Goal: Task Accomplishment & Management: Manage account settings

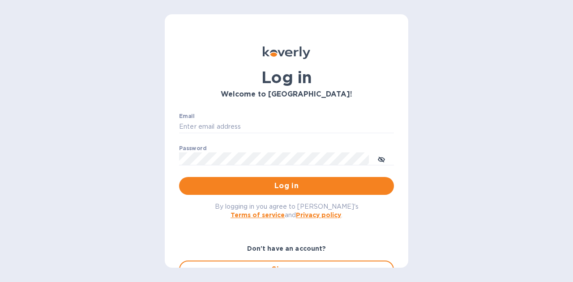
type input "schwartz@julian-sinclair.com"
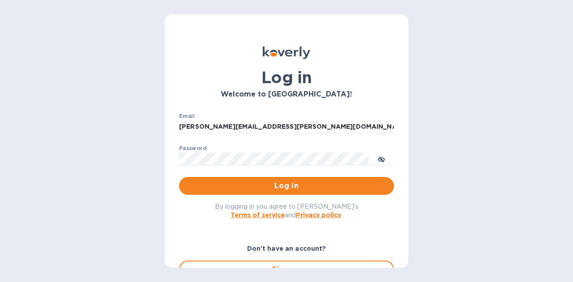
click at [307, 187] on span "Log in" at bounding box center [286, 186] width 200 height 11
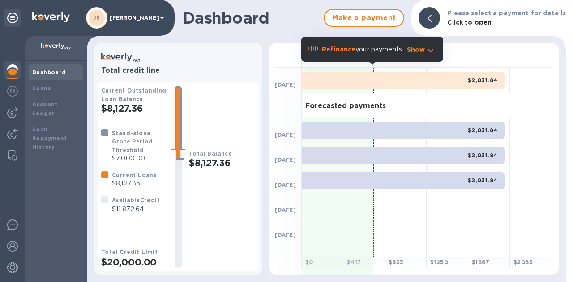
click at [9, 91] on img at bounding box center [12, 91] width 11 height 11
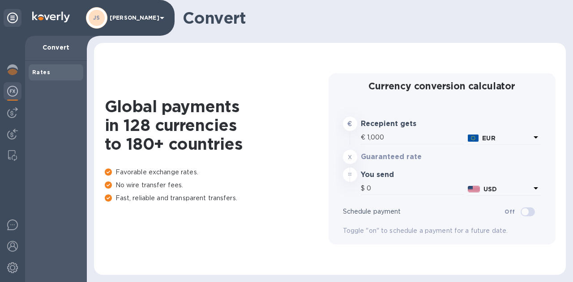
click at [14, 111] on img at bounding box center [12, 112] width 11 height 11
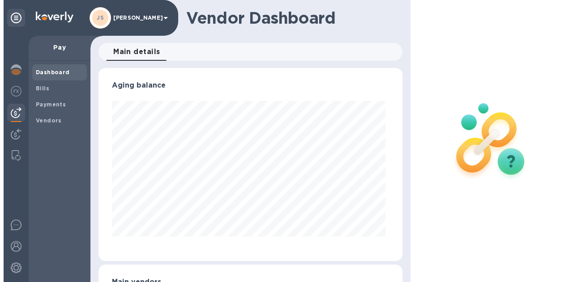
scroll to position [193, 300]
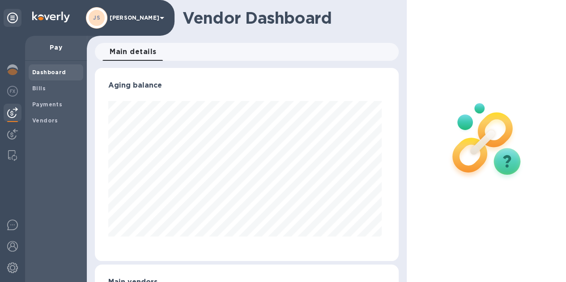
click at [50, 89] on span "Bills" at bounding box center [55, 88] width 47 height 9
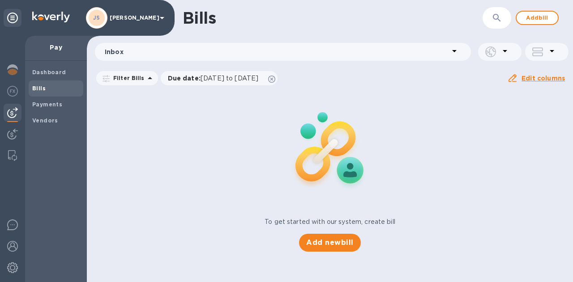
click at [540, 20] on span "Add bill" at bounding box center [536, 18] width 27 height 11
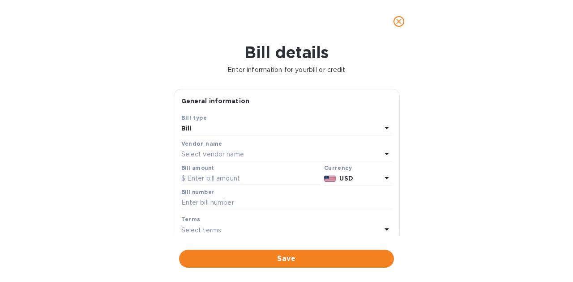
click at [234, 157] on p "Select vendor name" at bounding box center [212, 154] width 63 height 9
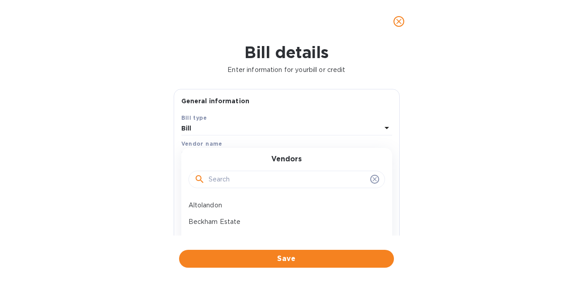
click at [215, 179] on input "text" at bounding box center [287, 179] width 158 height 13
type input "libertine"
click at [221, 206] on p "Libertine Wines" at bounding box center [282, 205] width 189 height 9
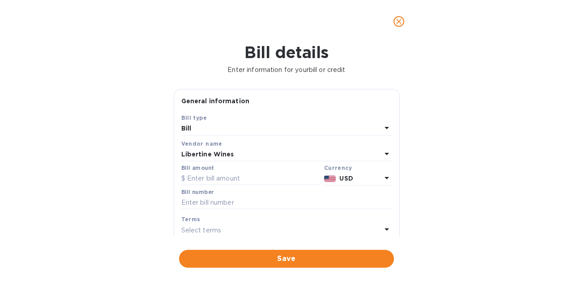
click at [218, 182] on input "text" at bounding box center [250, 178] width 139 height 13
paste input "1,827.70"
type input "1,827.70"
click at [217, 205] on input "text" at bounding box center [286, 202] width 211 height 13
paste input "2799"
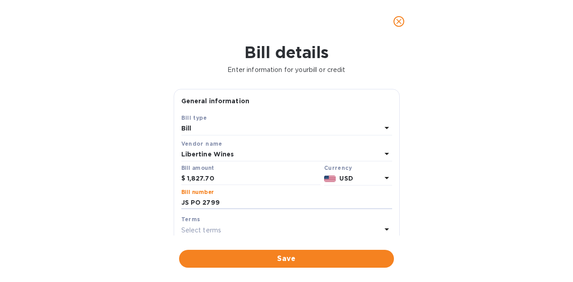
scroll to position [34, 0]
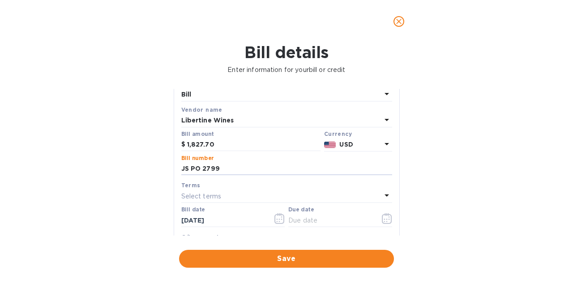
type input "JS PO 2799"
click at [382, 217] on icon "button" at bounding box center [387, 218] width 10 height 11
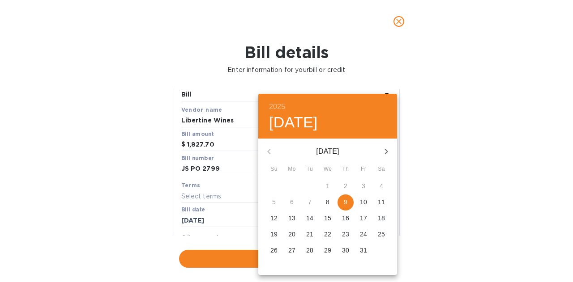
click at [292, 235] on p "20" at bounding box center [291, 234] width 7 height 9
type input "[DATE]"
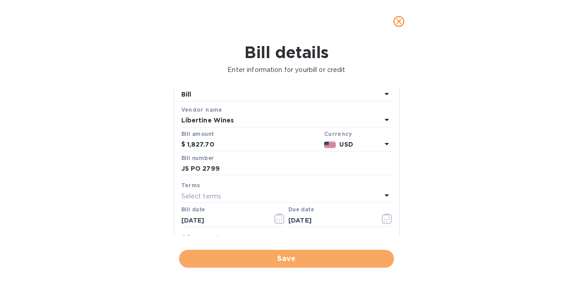
click at [299, 255] on span "Save" at bounding box center [286, 259] width 200 height 11
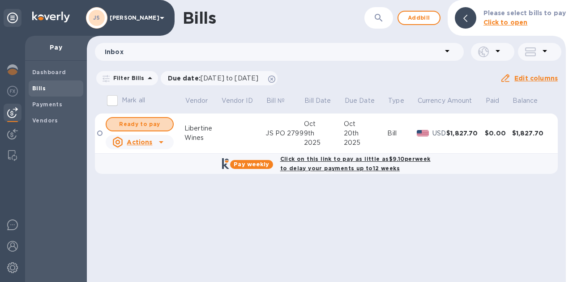
click at [151, 123] on span "Ready to pay" at bounding box center [140, 124] width 52 height 11
checkbox input "true"
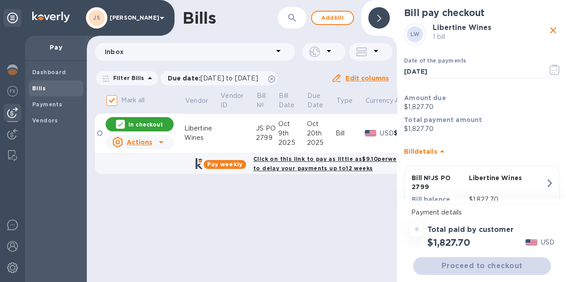
click at [553, 68] on icon "button" at bounding box center [554, 69] width 10 height 11
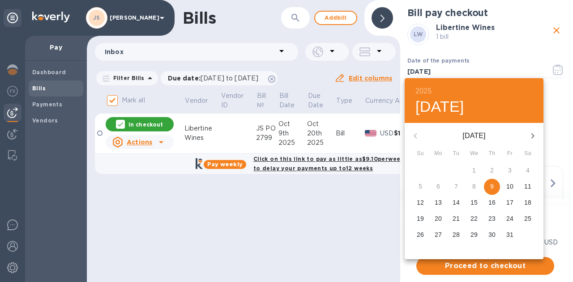
click at [440, 219] on p "20" at bounding box center [437, 218] width 7 height 9
type input "[DATE]"
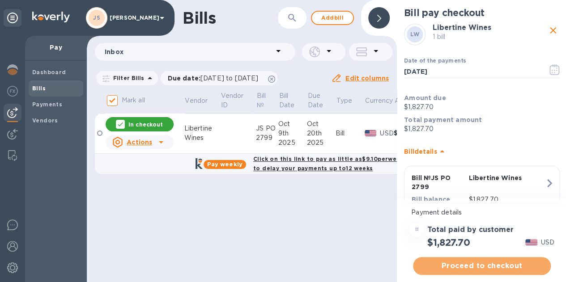
click at [477, 259] on button "Proceed to checkout" at bounding box center [482, 266] width 138 height 18
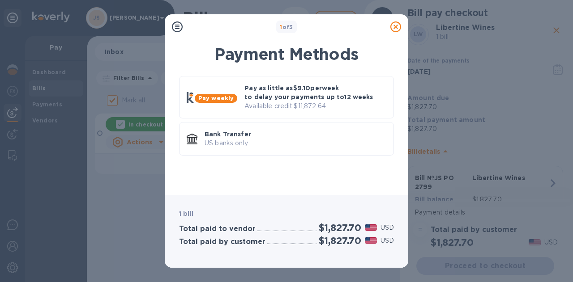
click at [311, 128] on div "Bank Transfer US banks only." at bounding box center [295, 139] width 189 height 26
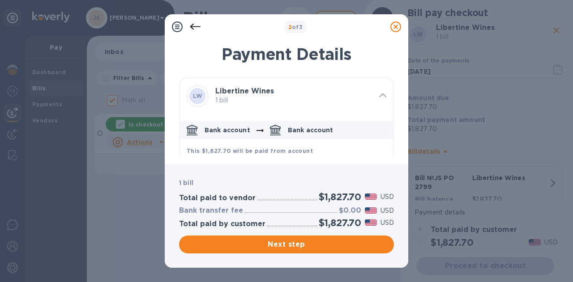
click at [295, 242] on span "Next step" at bounding box center [286, 244] width 200 height 11
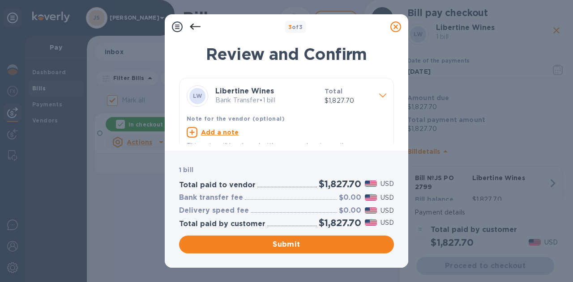
click at [217, 132] on u "Add a note" at bounding box center [220, 132] width 38 height 7
click at [215, 132] on textarea at bounding box center [279, 134] width 185 height 8
paste textarea "2799"
click at [191, 132] on textarea "2799" at bounding box center [279, 134] width 185 height 8
type textarea "JS PO 2799"
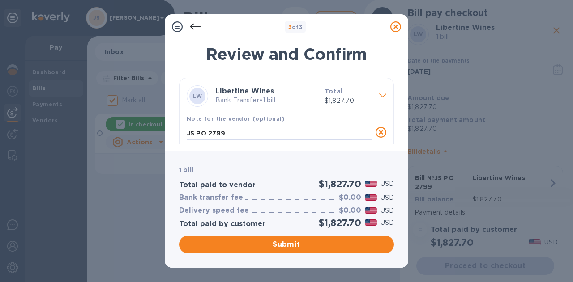
click at [283, 244] on span "Submit" at bounding box center [286, 244] width 200 height 11
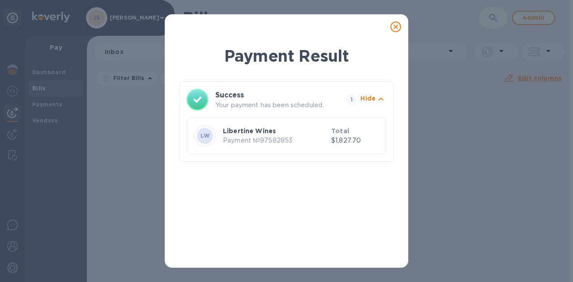
click at [394, 25] on icon at bounding box center [395, 26] width 11 height 11
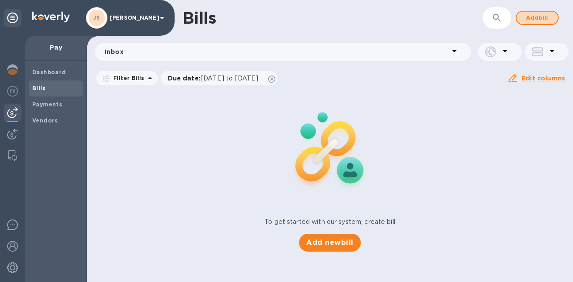
click at [529, 20] on span "Add bill" at bounding box center [536, 18] width 27 height 11
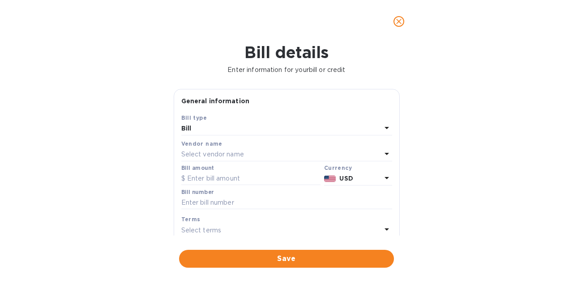
click at [276, 160] on div "Select vendor name" at bounding box center [281, 155] width 200 height 13
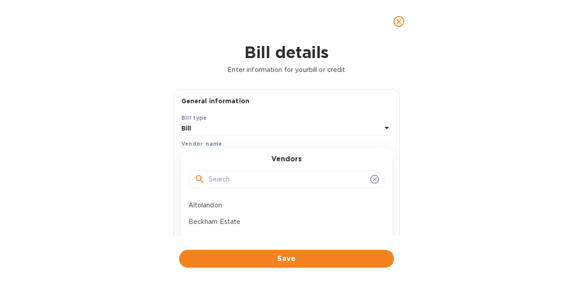
click at [238, 179] on input "text" at bounding box center [287, 179] width 158 height 13
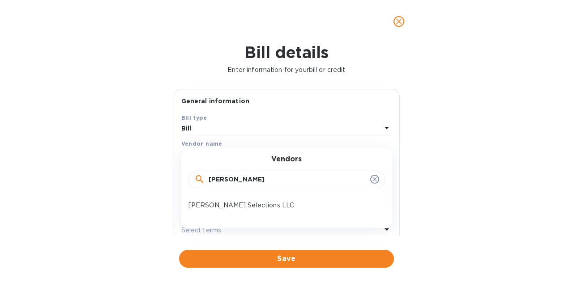
type input "[PERSON_NAME]"
click at [226, 204] on p "[PERSON_NAME] Selections LLC" at bounding box center [282, 205] width 189 height 9
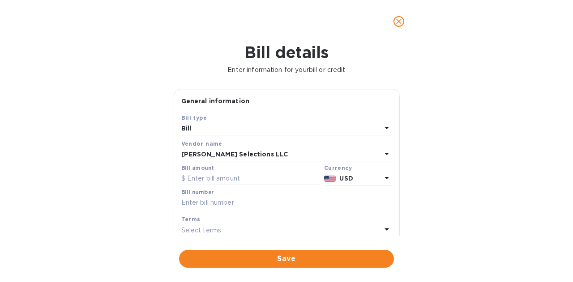
click at [226, 178] on input "text" at bounding box center [250, 178] width 139 height 13
paste input "27,982.00"
type input "27,982.00"
click at [255, 206] on input "text" at bounding box center [286, 202] width 211 height 13
paste input "260235"
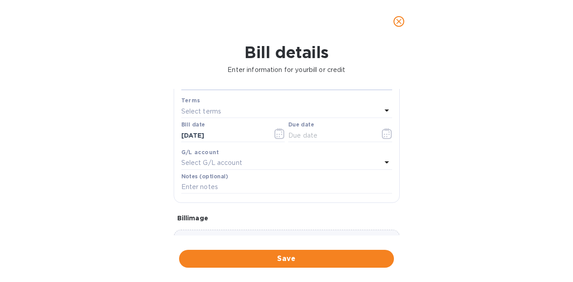
scroll to position [120, 0]
type input "260235"
click at [389, 133] on button "button" at bounding box center [386, 132] width 21 height 21
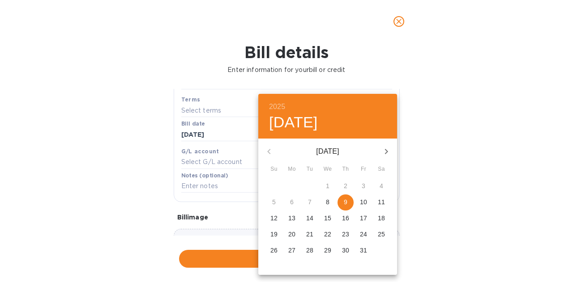
click at [296, 246] on span "27" at bounding box center [292, 250] width 16 height 9
type input "[DATE]"
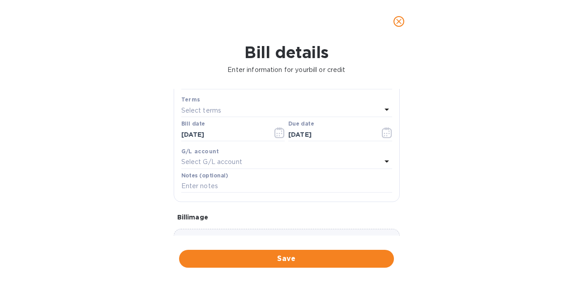
click at [311, 256] on span "Save" at bounding box center [286, 259] width 200 height 11
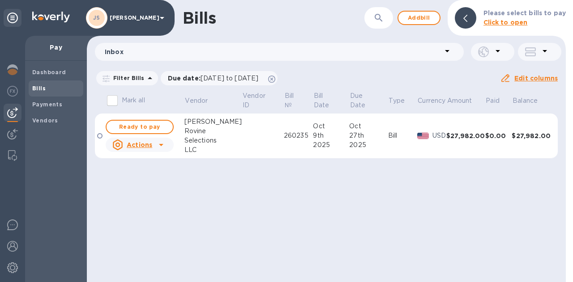
click at [151, 126] on span "Ready to pay" at bounding box center [140, 127] width 52 height 11
click at [149, 132] on span "Ready to pay" at bounding box center [140, 127] width 52 height 11
checkbox input "true"
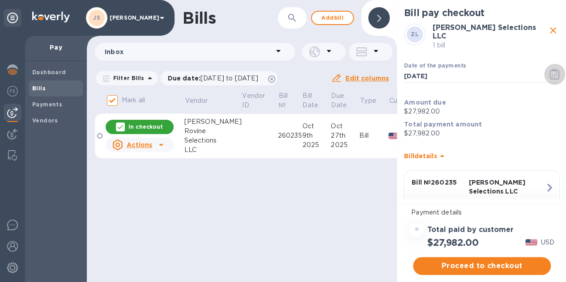
click at [549, 69] on icon "button" at bounding box center [554, 74] width 10 height 11
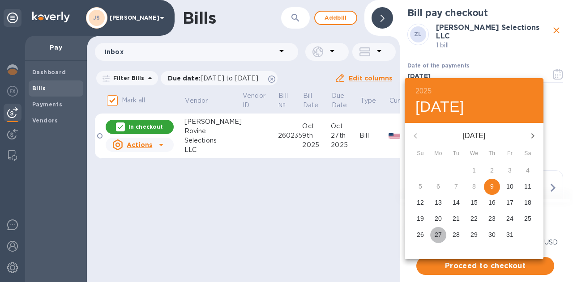
click at [442, 233] on span "27" at bounding box center [438, 234] width 16 height 9
type input "[DATE]"
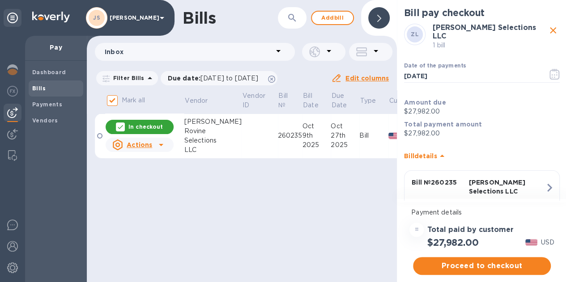
click at [495, 259] on button "Proceed to checkout" at bounding box center [482, 266] width 138 height 18
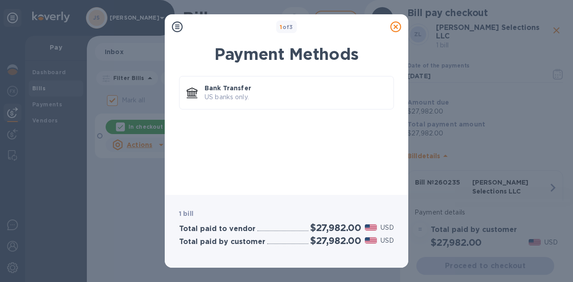
click at [252, 84] on p "Bank Transfer" at bounding box center [295, 88] width 182 height 9
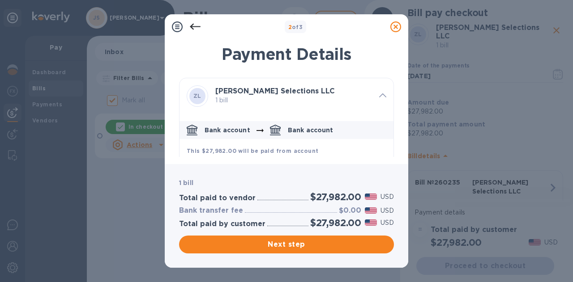
click at [329, 238] on button "Next step" at bounding box center [286, 245] width 215 height 18
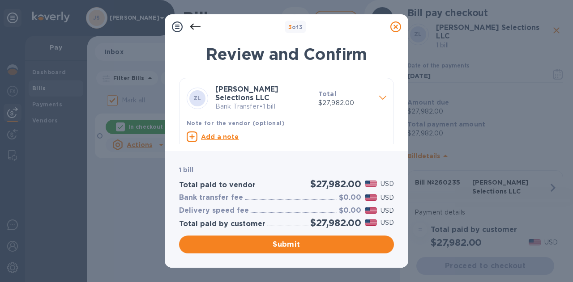
click at [205, 137] on u "Add a note" at bounding box center [220, 136] width 38 height 7
click at [233, 133] on div "x" at bounding box center [279, 138] width 185 height 13
paste textarea "260235"
type textarea "260235"
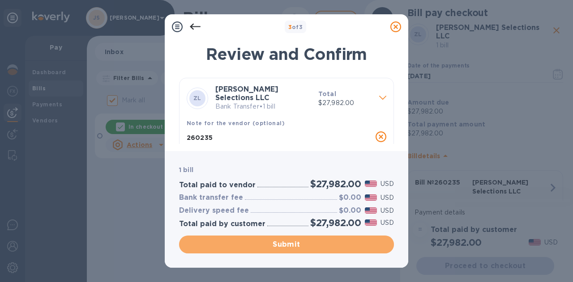
click at [322, 245] on span "Submit" at bounding box center [286, 244] width 200 height 11
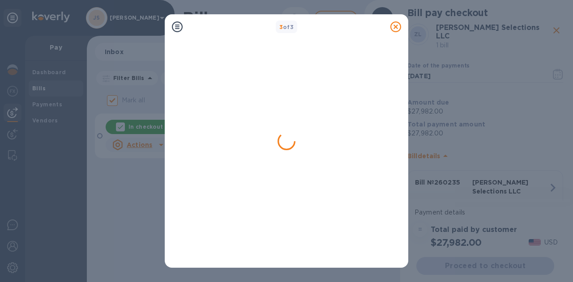
checkbox input "false"
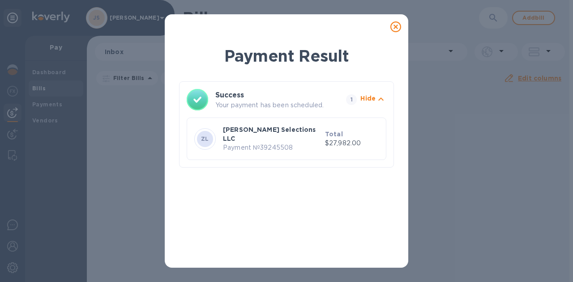
click at [395, 22] on icon at bounding box center [395, 26] width 11 height 11
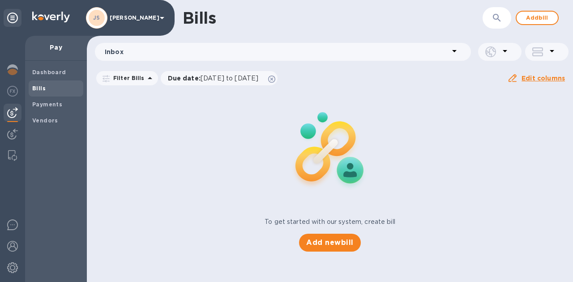
click at [520, 17] on button "Add bill" at bounding box center [536, 18] width 43 height 14
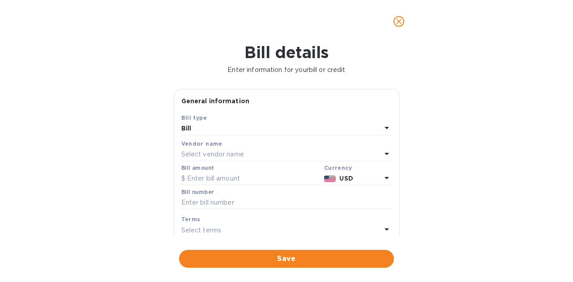
click at [267, 155] on div "Select vendor name" at bounding box center [281, 155] width 200 height 13
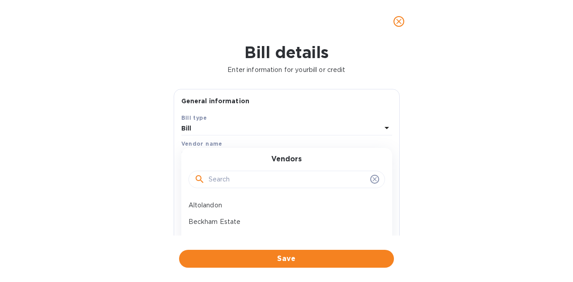
click at [227, 176] on input "text" at bounding box center [287, 179] width 158 height 13
type input "maloof"
click at [225, 204] on p "Maloof Wines" at bounding box center [282, 205] width 189 height 9
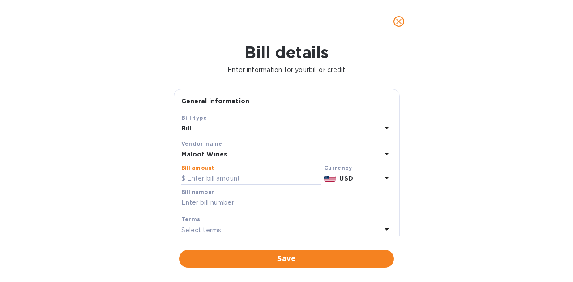
click at [211, 179] on input "text" at bounding box center [250, 178] width 139 height 13
paste input "120.00"
type input "120.00"
click at [240, 201] on input "text" at bounding box center [286, 202] width 211 height 13
paste input "2801"
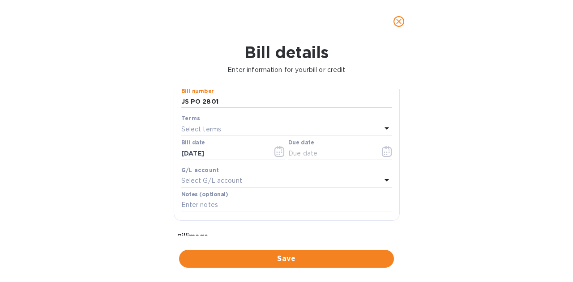
scroll to position [119, 0]
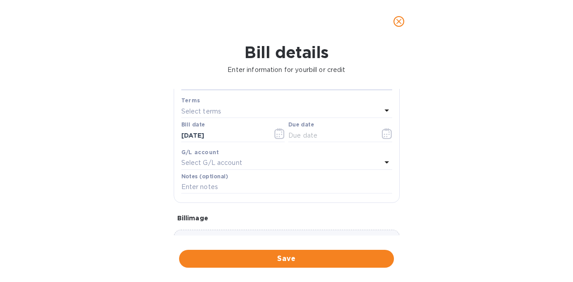
type input "JS PO 2801"
click at [382, 137] on icon "button" at bounding box center [387, 133] width 10 height 11
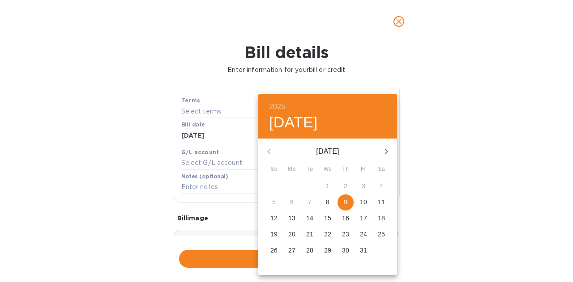
click at [309, 247] on p "28" at bounding box center [309, 250] width 7 height 9
type input "[DATE]"
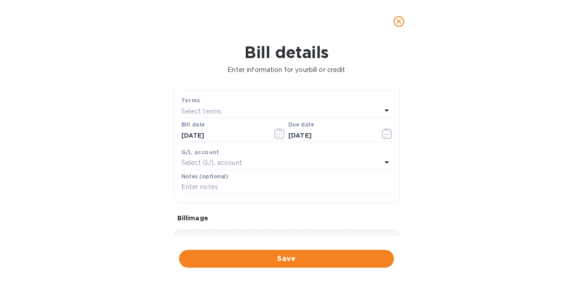
click at [306, 265] on button "Save" at bounding box center [286, 259] width 215 height 18
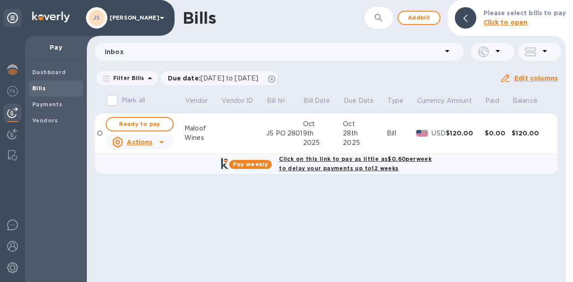
click at [141, 128] on span "Ready to pay" at bounding box center [140, 124] width 52 height 11
checkbox input "true"
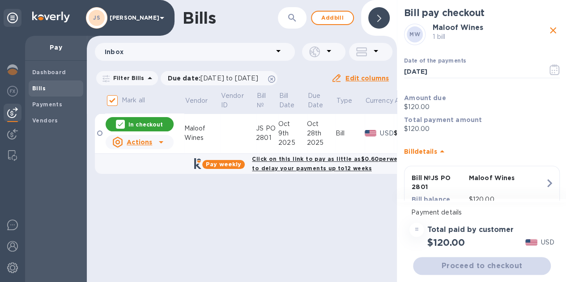
click at [549, 66] on icon "button" at bounding box center [554, 69] width 10 height 11
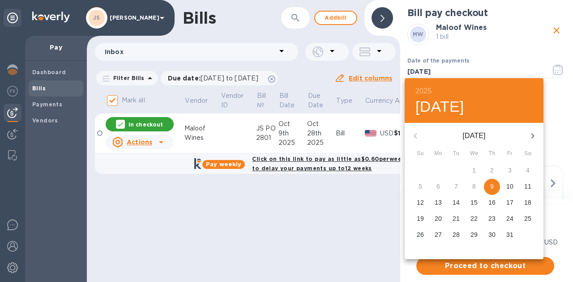
click at [457, 230] on button "28" at bounding box center [456, 235] width 16 height 16
type input "[DATE]"
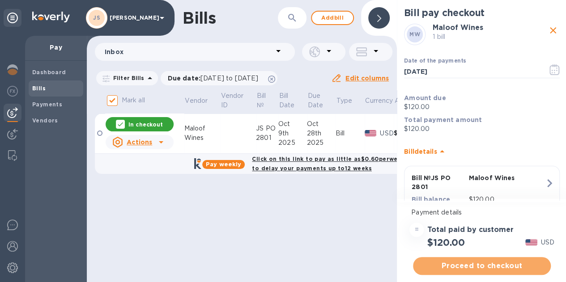
click at [475, 266] on span "Proceed to checkout" at bounding box center [481, 266] width 123 height 11
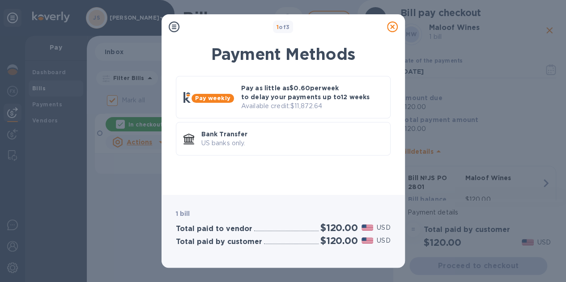
click at [475, 266] on div "1 of 3 Payment Methods Pay weekly Pay as little as $0.60 per week to delay your…" at bounding box center [283, 141] width 566 height 282
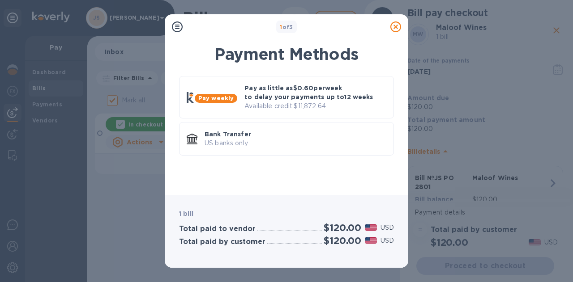
click at [290, 135] on p "Bank Transfer" at bounding box center [295, 134] width 182 height 9
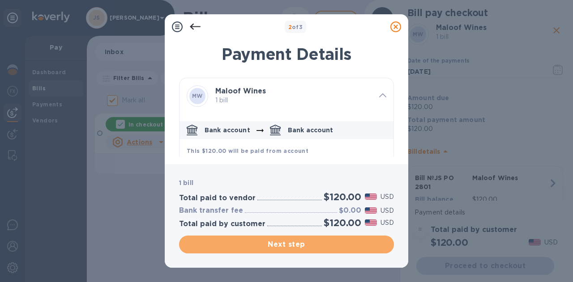
click at [293, 242] on span "Next step" at bounding box center [286, 244] width 200 height 11
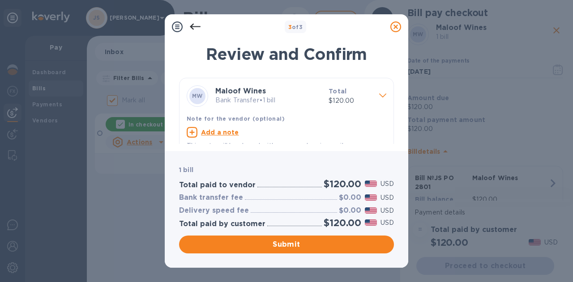
click at [215, 133] on u "Add a note" at bounding box center [220, 132] width 38 height 7
click at [211, 133] on textarea at bounding box center [279, 134] width 185 height 8
paste textarea "2801"
type textarea "JS PO 2801"
click at [267, 244] on span "Submit" at bounding box center [286, 244] width 200 height 11
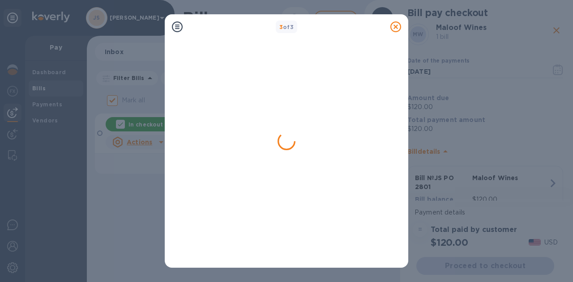
checkbox input "false"
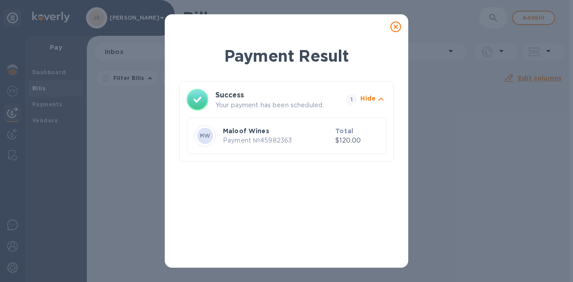
click at [397, 30] on icon at bounding box center [395, 26] width 11 height 11
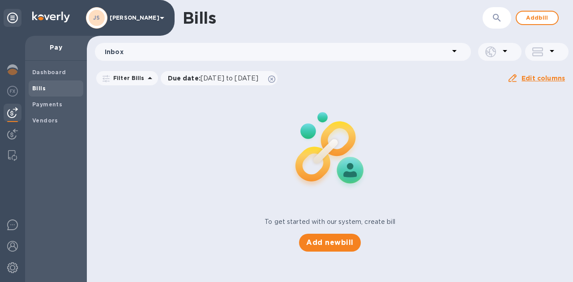
click at [541, 13] on span "Add bill" at bounding box center [536, 18] width 27 height 11
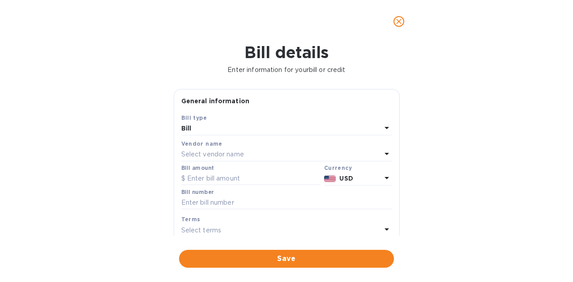
click at [251, 162] on div "Vendor name Select vendor name" at bounding box center [286, 150] width 214 height 26
click at [242, 159] on p "Select vendor name" at bounding box center [212, 154] width 63 height 9
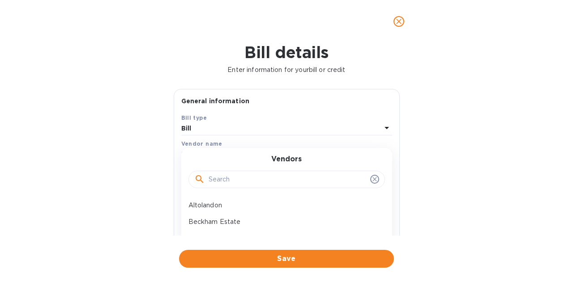
click at [221, 176] on input "text" at bounding box center [287, 179] width 158 height 13
type input "fruit of the"
click at [211, 204] on p "Fruit of the Vines" at bounding box center [282, 205] width 189 height 9
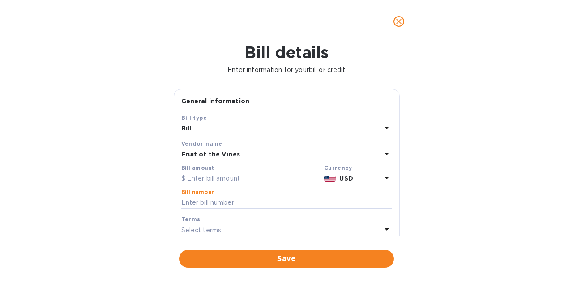
click at [215, 206] on input "text" at bounding box center [286, 202] width 211 height 13
paste input "419732"
type input "419732"
click at [220, 176] on input "text" at bounding box center [250, 178] width 139 height 13
paste input "10,997.95"
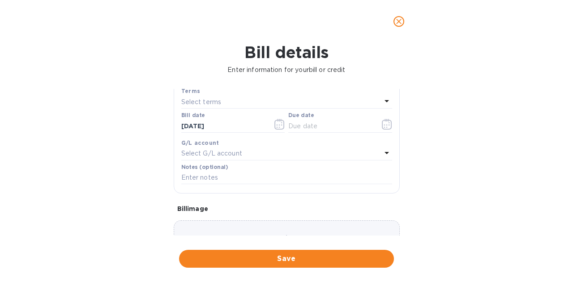
scroll to position [129, 0]
type input "10,997.95"
click at [387, 124] on icon "button" at bounding box center [387, 124] width 10 height 11
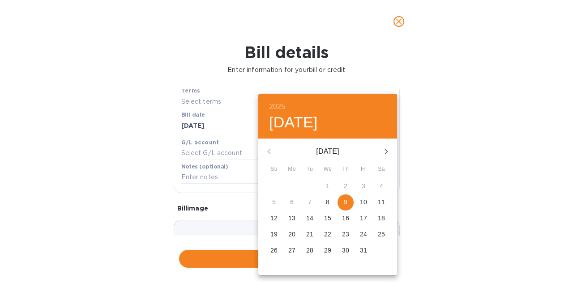
click at [292, 237] on p "20" at bounding box center [291, 234] width 7 height 9
type input "[DATE]"
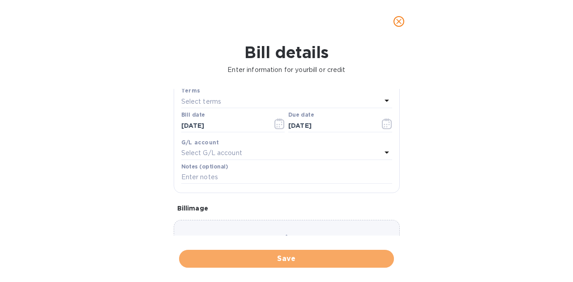
click at [305, 253] on button "Save" at bounding box center [286, 259] width 215 height 18
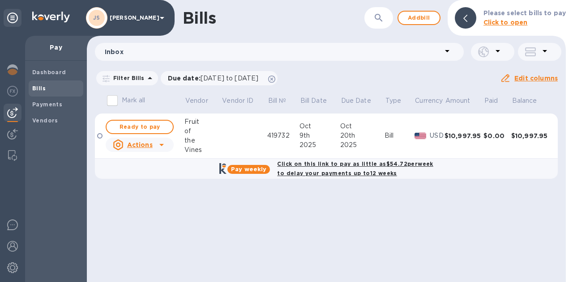
click at [151, 126] on span "Ready to pay" at bounding box center [140, 127] width 52 height 11
checkbox input "true"
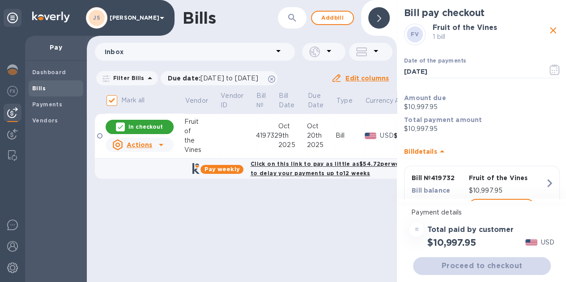
click at [552, 71] on icon "button" at bounding box center [552, 70] width 1 height 1
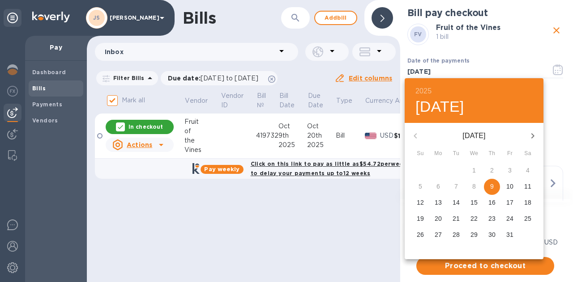
click at [433, 221] on span "20" at bounding box center [438, 218] width 16 height 9
type input "[DATE]"
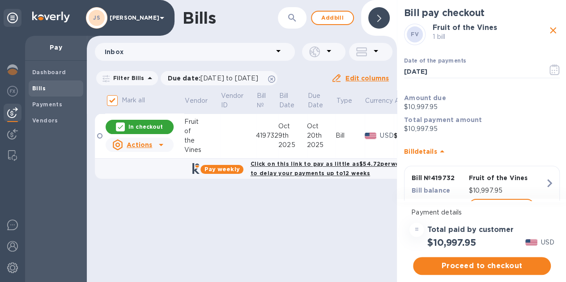
click at [496, 264] on span "Proceed to checkout" at bounding box center [481, 266] width 123 height 11
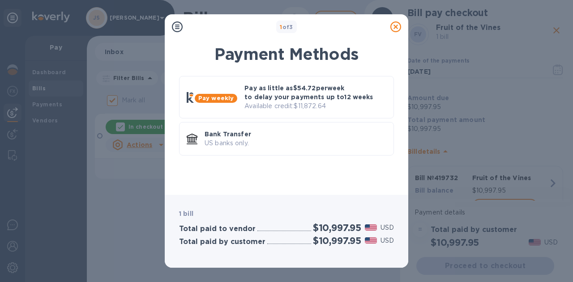
click at [301, 145] on p "US banks only." at bounding box center [295, 143] width 182 height 9
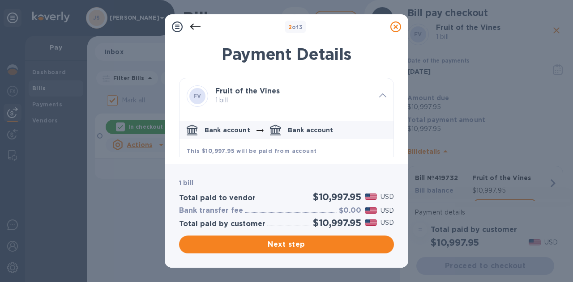
scroll to position [80, 0]
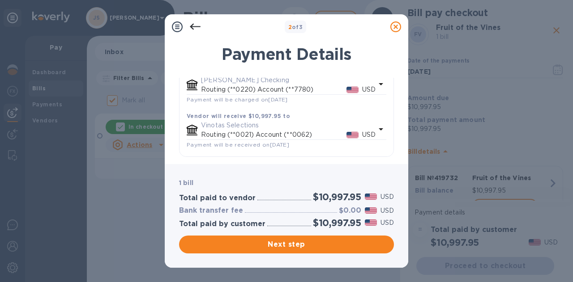
click at [309, 244] on span "Next step" at bounding box center [286, 244] width 200 height 11
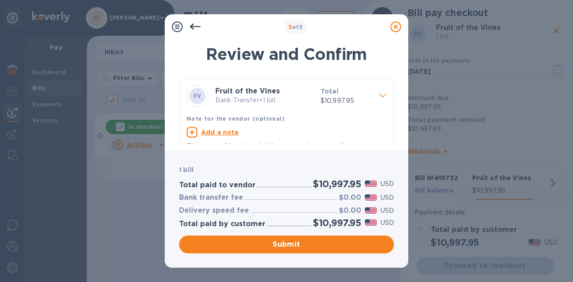
click at [219, 135] on u "Add a note" at bounding box center [220, 132] width 38 height 7
click at [219, 135] on textarea at bounding box center [279, 134] width 185 height 8
paste textarea "10,997.95"
drag, startPoint x: 236, startPoint y: 132, endPoint x: 150, endPoint y: 121, distance: 87.1
click at [150, 121] on div "3 of 3 Review and Confirm FV Fruit of the Vines Bank Transfer • 1 bill Total $1…" at bounding box center [286, 141] width 573 height 282
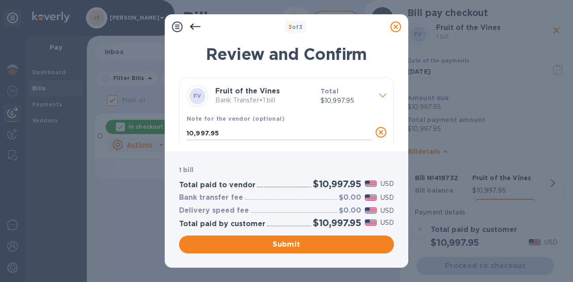
paste textarea "419732"
type textarea "419732"
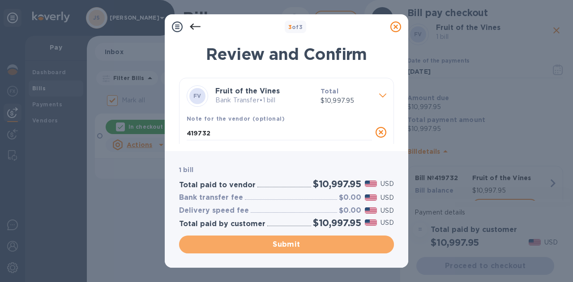
click at [308, 245] on span "Submit" at bounding box center [286, 244] width 200 height 11
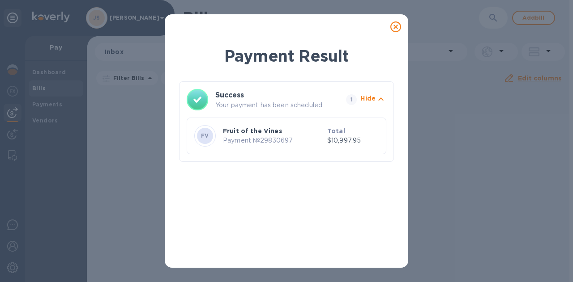
click at [394, 23] on icon at bounding box center [395, 26] width 11 height 11
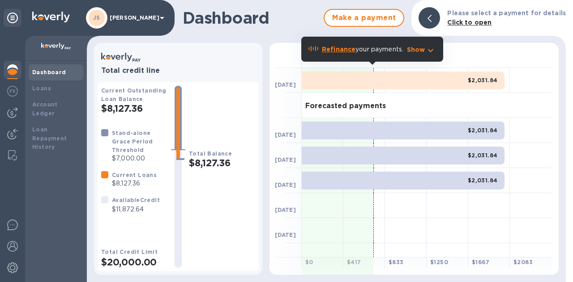
click at [17, 113] on img at bounding box center [12, 112] width 11 height 11
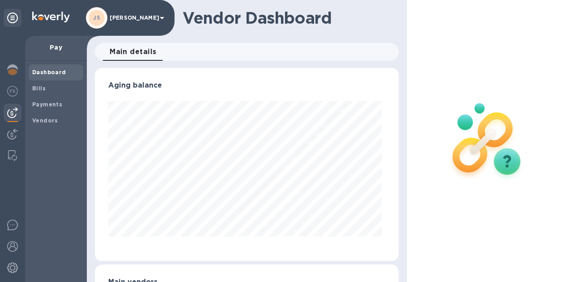
scroll to position [193, 300]
click at [60, 102] on b "Payments" at bounding box center [47, 104] width 30 height 7
